Goal: Task Accomplishment & Management: Manage account settings

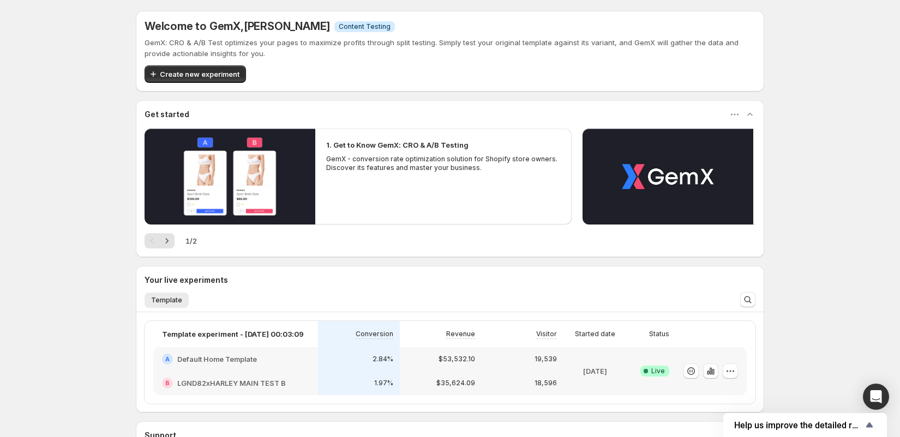
click at [465, 372] on div "$35,624.09" at bounding box center [441, 383] width 82 height 24
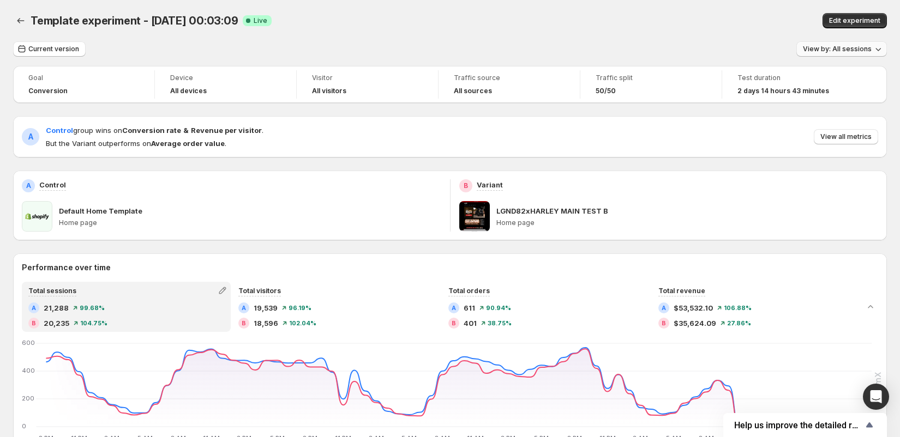
click at [823, 51] on span "View by: All sessions" at bounding box center [837, 49] width 69 height 9
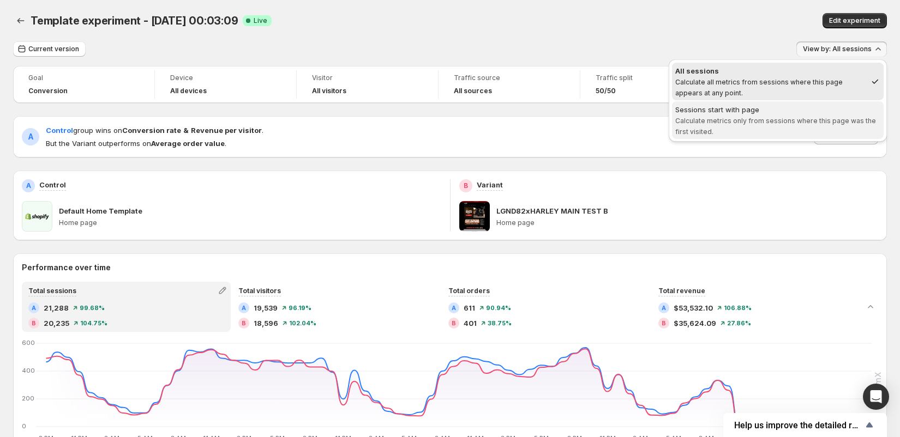
click at [771, 132] on span "Sessions start with page Calculate metrics only from sessions where this page w…" at bounding box center [777, 120] width 205 height 33
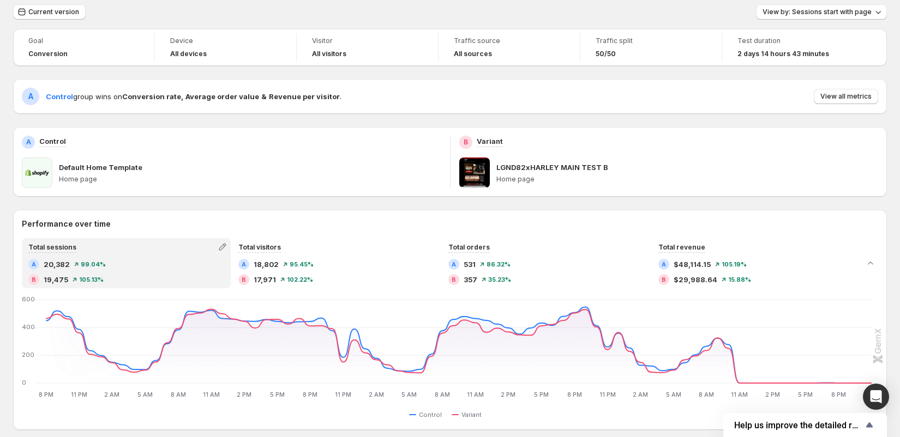
scroll to position [33, 0]
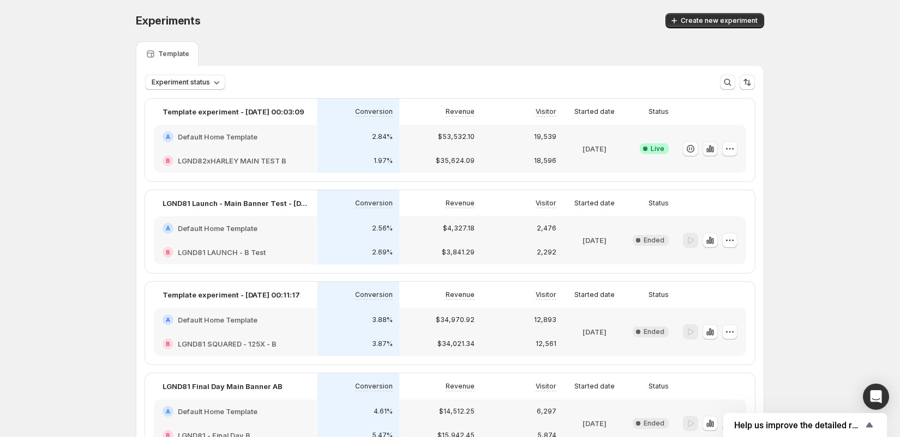
click at [714, 151] on icon "button" at bounding box center [709, 148] width 11 height 11
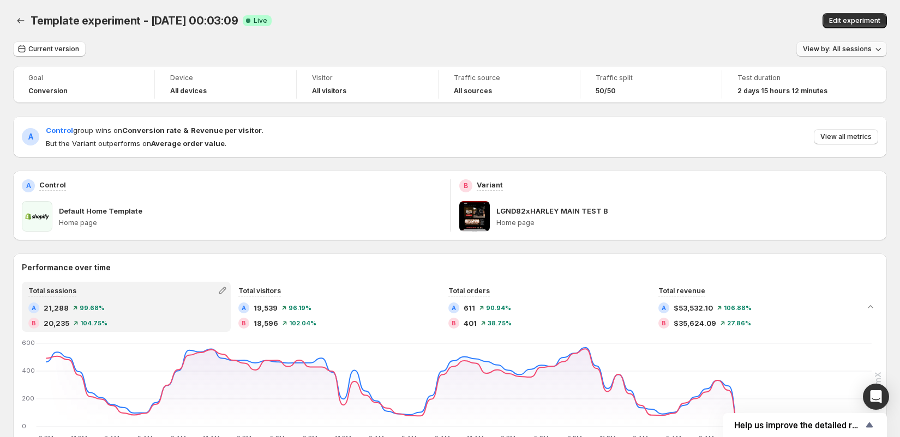
click at [840, 48] on span "View by: All sessions" at bounding box center [837, 49] width 69 height 9
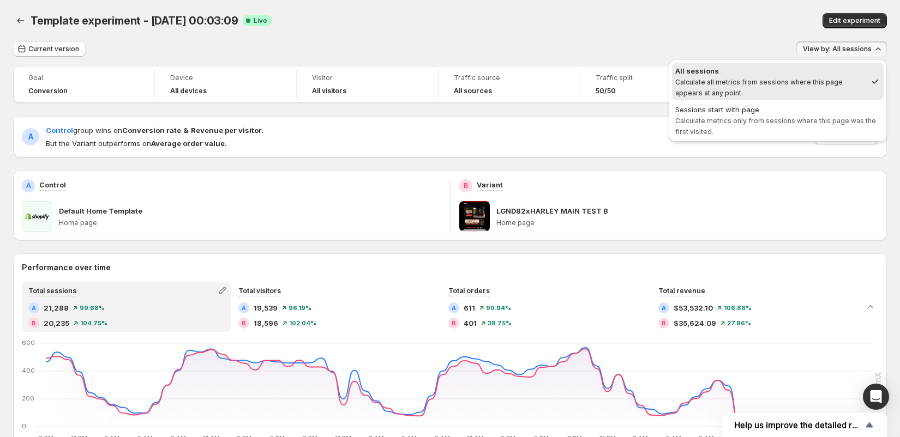
click at [670, 6] on div "Template experiment - Oct 9, 00:03:09. This page is ready Template experiment -…" at bounding box center [449, 20] width 873 height 41
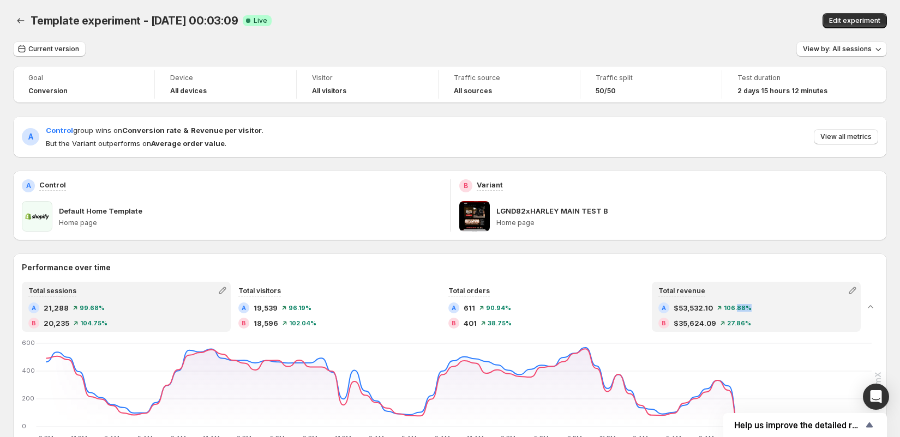
click at [734, 312] on div "A $53,532.10 106.88%" at bounding box center [756, 308] width 196 height 11
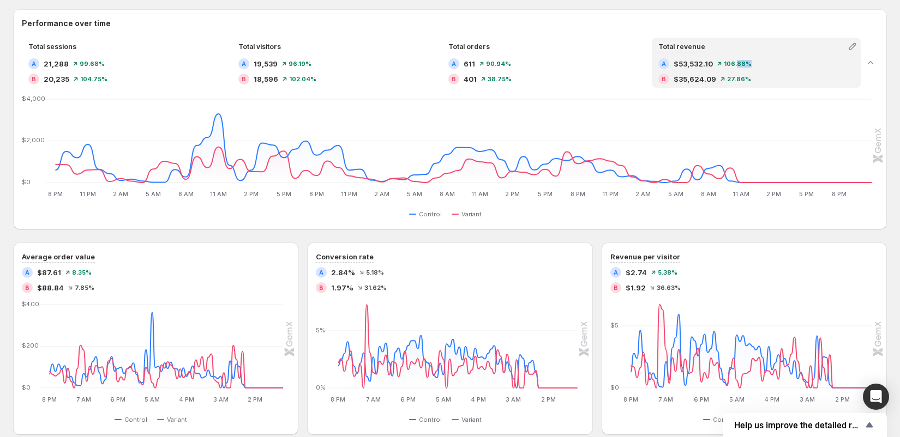
scroll to position [257, 0]
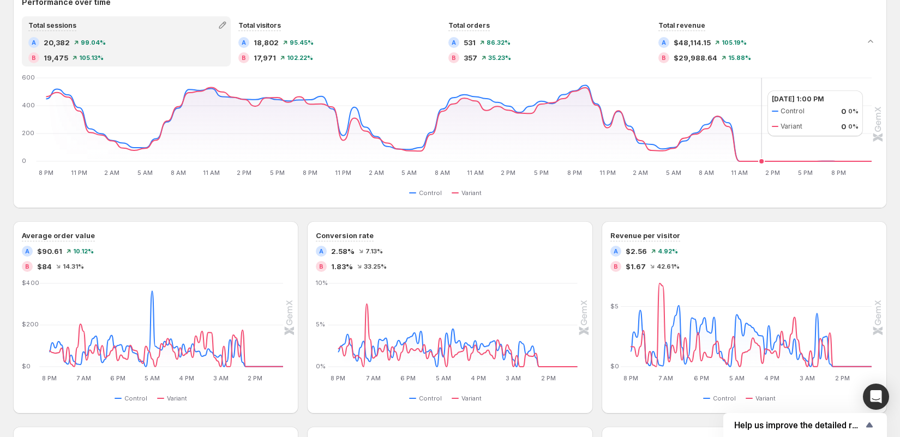
scroll to position [260, 0]
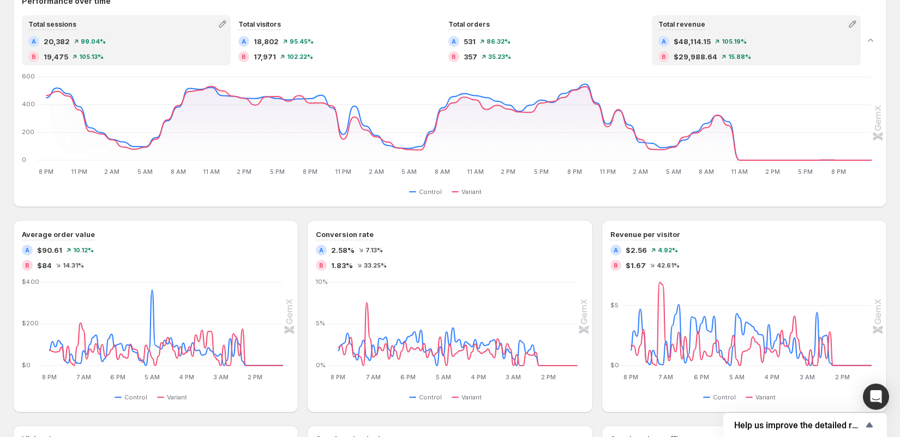
click at [755, 39] on div "A $48,114.15 105.19%" at bounding box center [756, 41] width 196 height 11
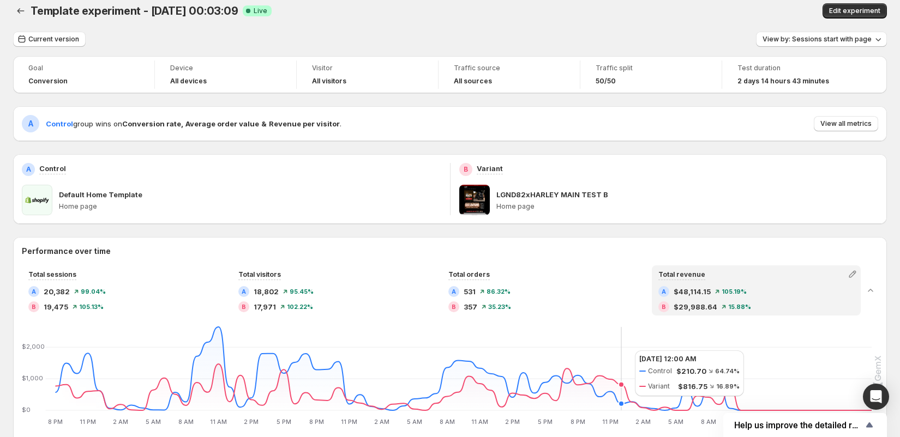
scroll to position [0, 0]
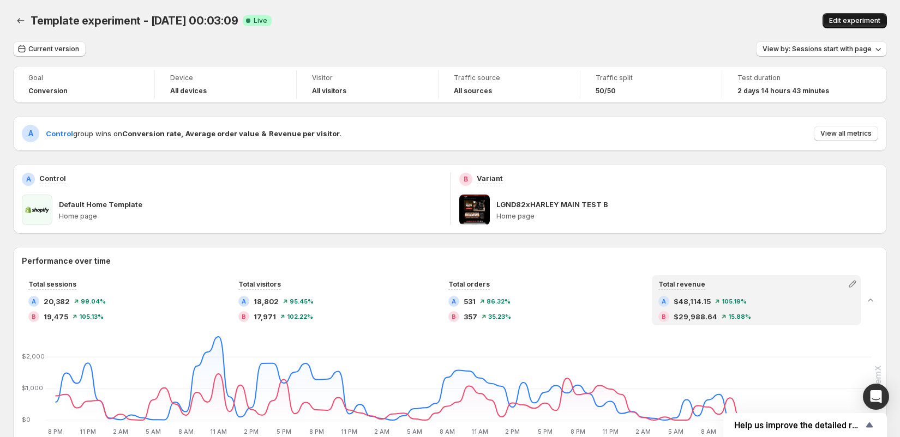
click at [842, 23] on span "Edit experiment" at bounding box center [854, 20] width 51 height 9
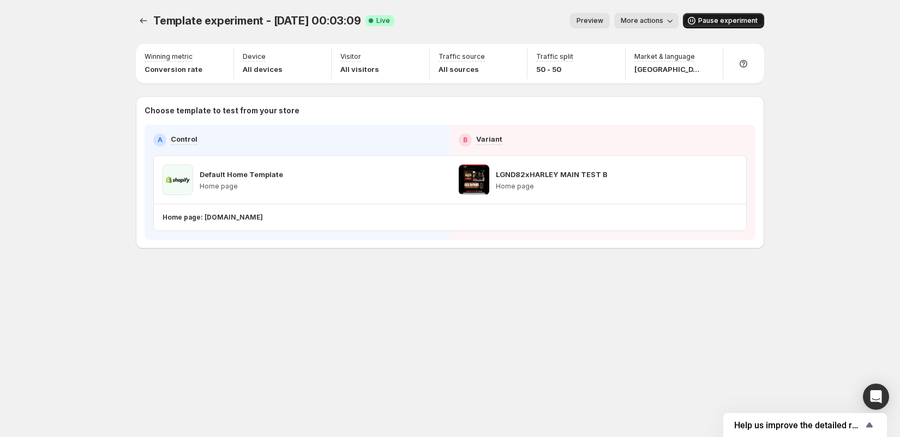
click at [704, 18] on span "Pause experiment" at bounding box center [727, 20] width 59 height 9
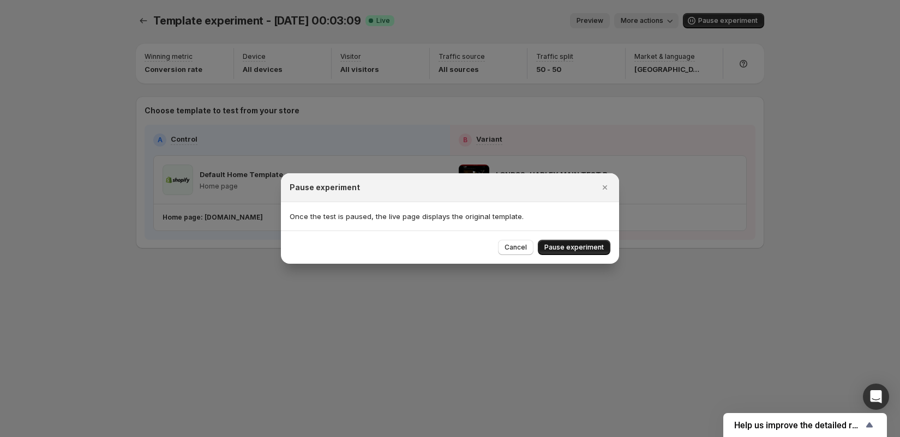
click at [575, 248] on span "Pause experiment" at bounding box center [573, 247] width 59 height 9
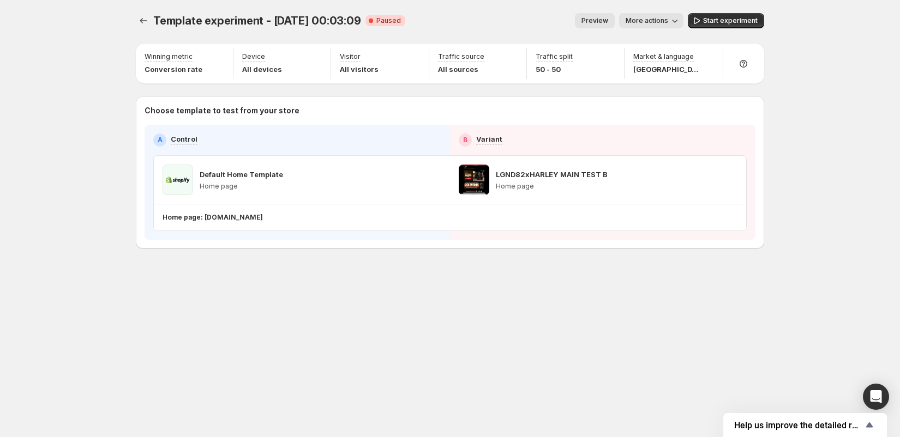
click at [664, 21] on span "More actions" at bounding box center [646, 20] width 43 height 9
click at [680, 98] on span "End experiment" at bounding box center [669, 98] width 53 height 9
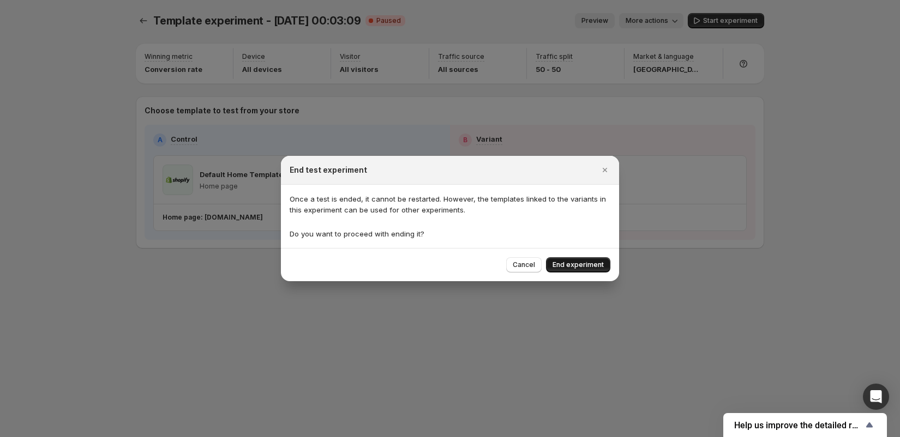
click at [575, 261] on span "End experiment" at bounding box center [577, 265] width 51 height 9
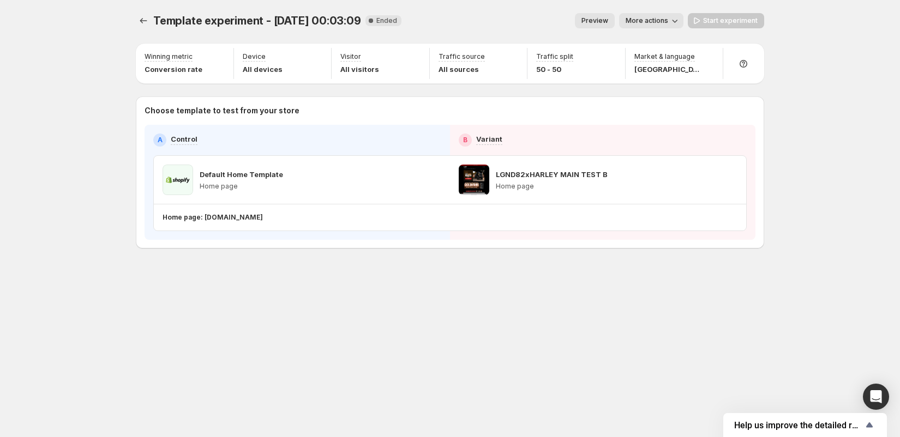
click at [656, 23] on span "More actions" at bounding box center [646, 20] width 43 height 9
click at [668, 59] on span "Rename" at bounding box center [657, 61] width 28 height 9
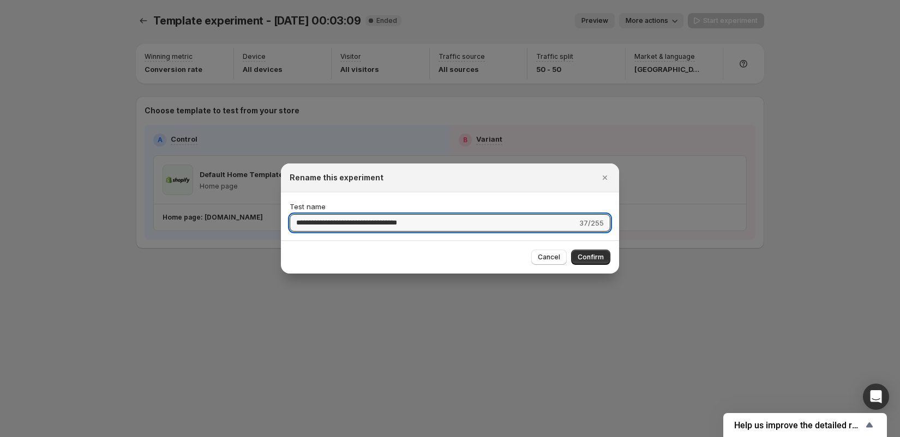
drag, startPoint x: 429, startPoint y: 226, endPoint x: 170, endPoint y: 198, distance: 260.5
click at [170, 437] on div "**********" at bounding box center [450, 437] width 900 height 0
type input "**********"
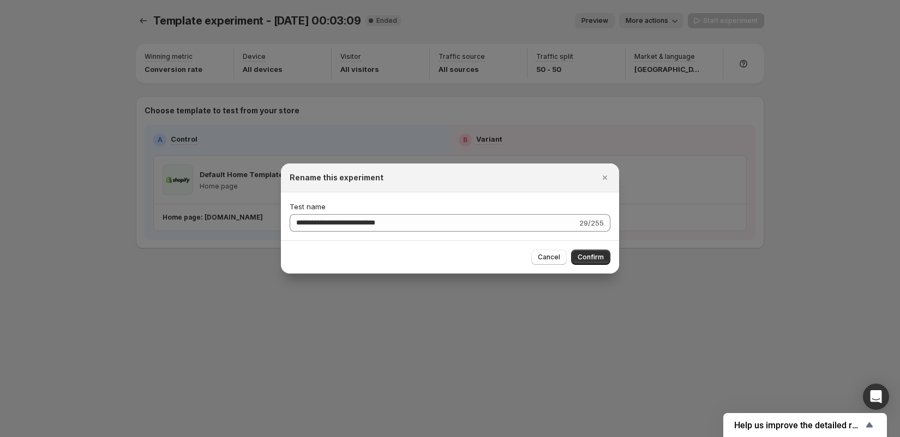
click at [594, 249] on div "Cancel Confirm" at bounding box center [450, 256] width 338 height 33
click at [592, 262] on button "Confirm" at bounding box center [590, 257] width 39 height 15
